Goal: Task Accomplishment & Management: Use online tool/utility

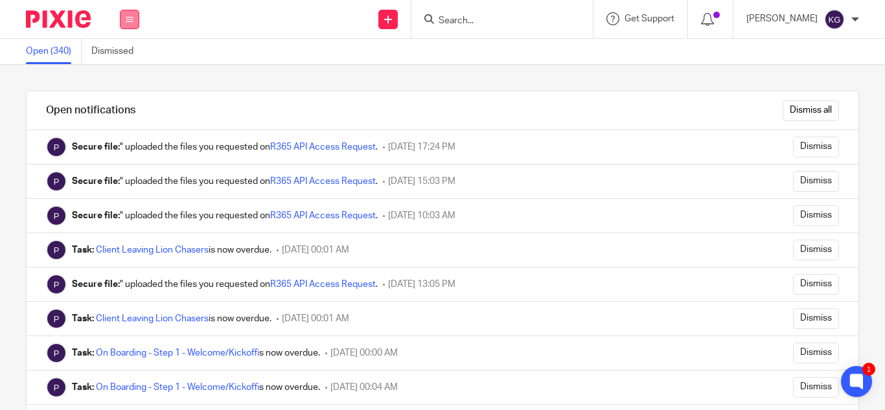
click at [128, 19] on icon at bounding box center [130, 20] width 8 height 8
click at [128, 60] on link "Work" at bounding box center [122, 60] width 21 height 9
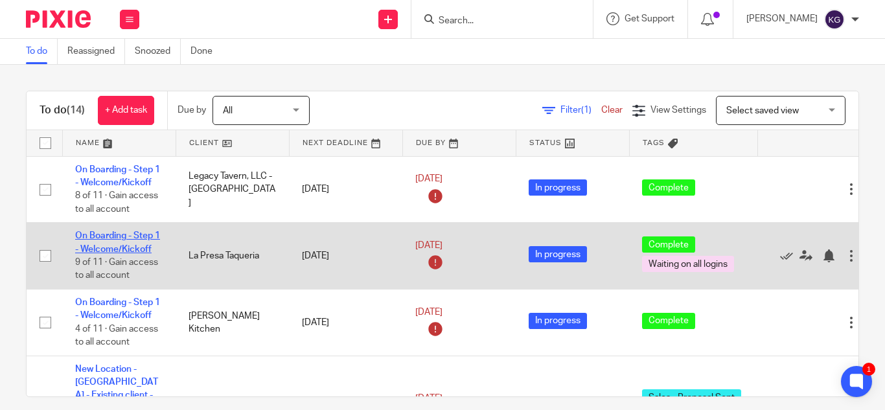
click at [106, 238] on link "On Boarding - Step 1 - Welcome/Kickoff" at bounding box center [117, 242] width 85 height 22
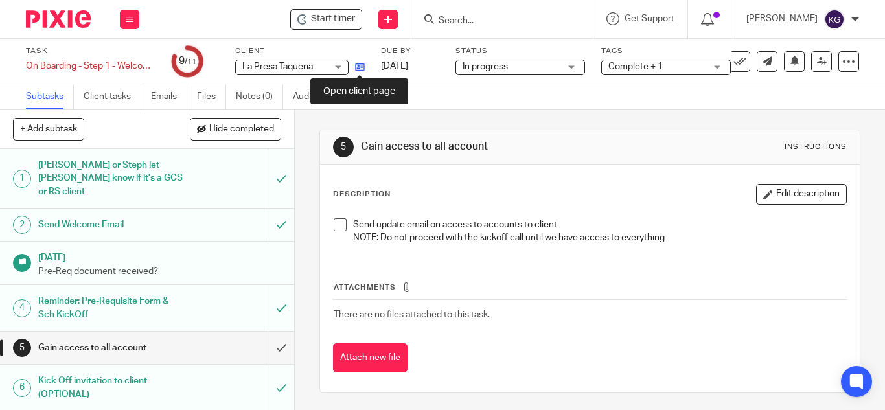
click at [362, 66] on icon at bounding box center [360, 67] width 10 height 10
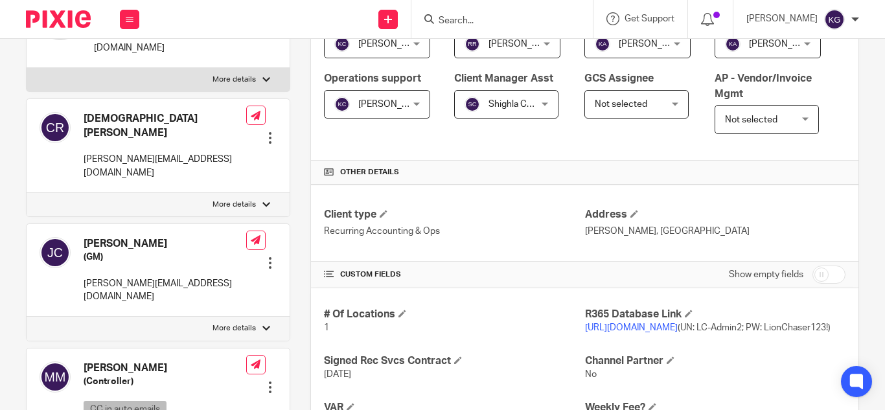
scroll to position [389, 0]
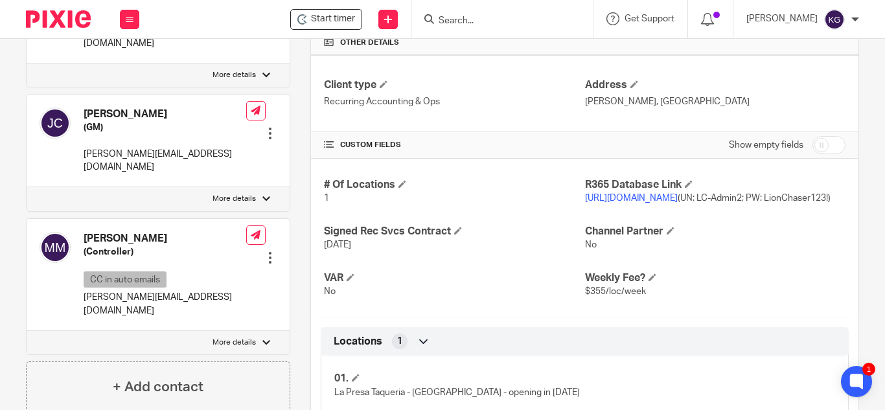
click at [678, 203] on link "[URL][DOMAIN_NAME]" at bounding box center [631, 198] width 93 height 9
